Goal: Information Seeking & Learning: Learn about a topic

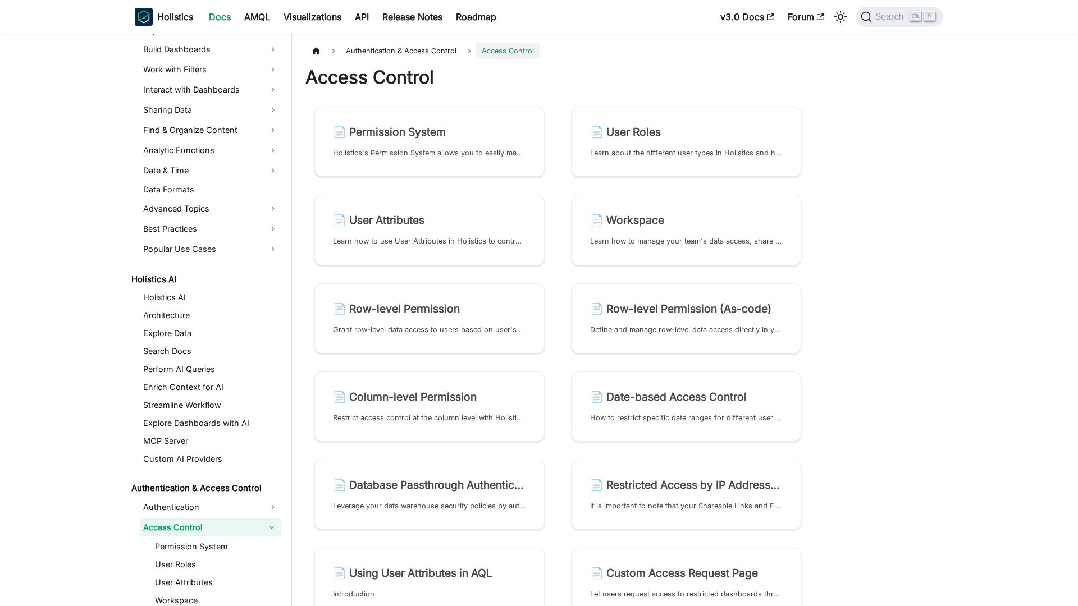
scroll to position [386, 0]
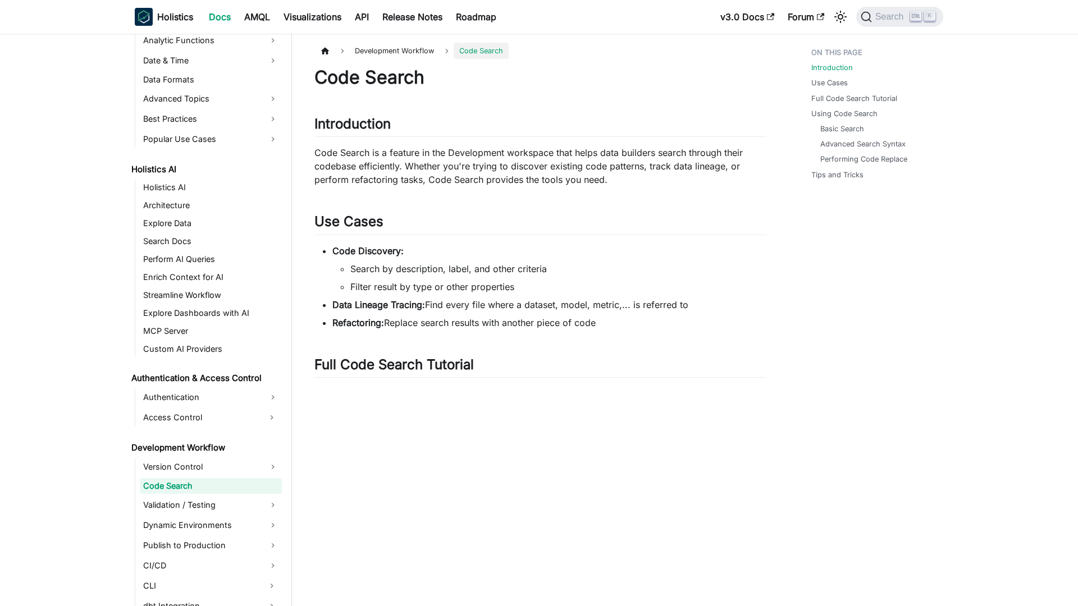
scroll to position [454, 0]
